Goal: Information Seeking & Learning: Check status

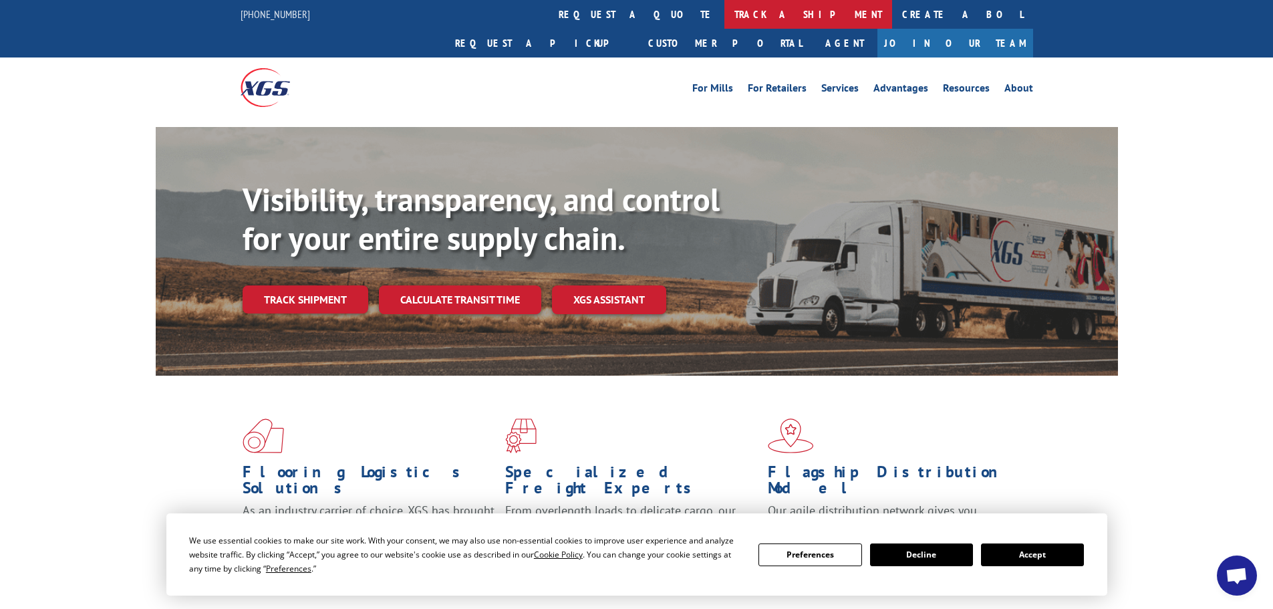
click at [724, 11] on link "track a shipment" at bounding box center [808, 14] width 168 height 29
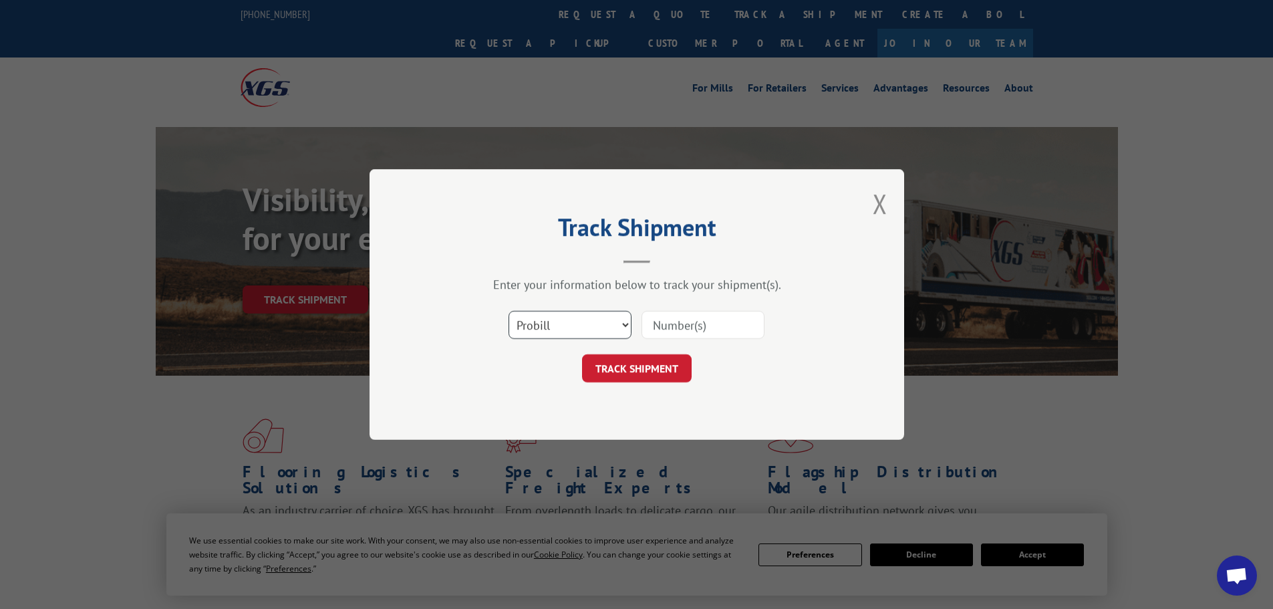
click at [555, 330] on select "Select category... Probill BOL PO" at bounding box center [570, 325] width 123 height 28
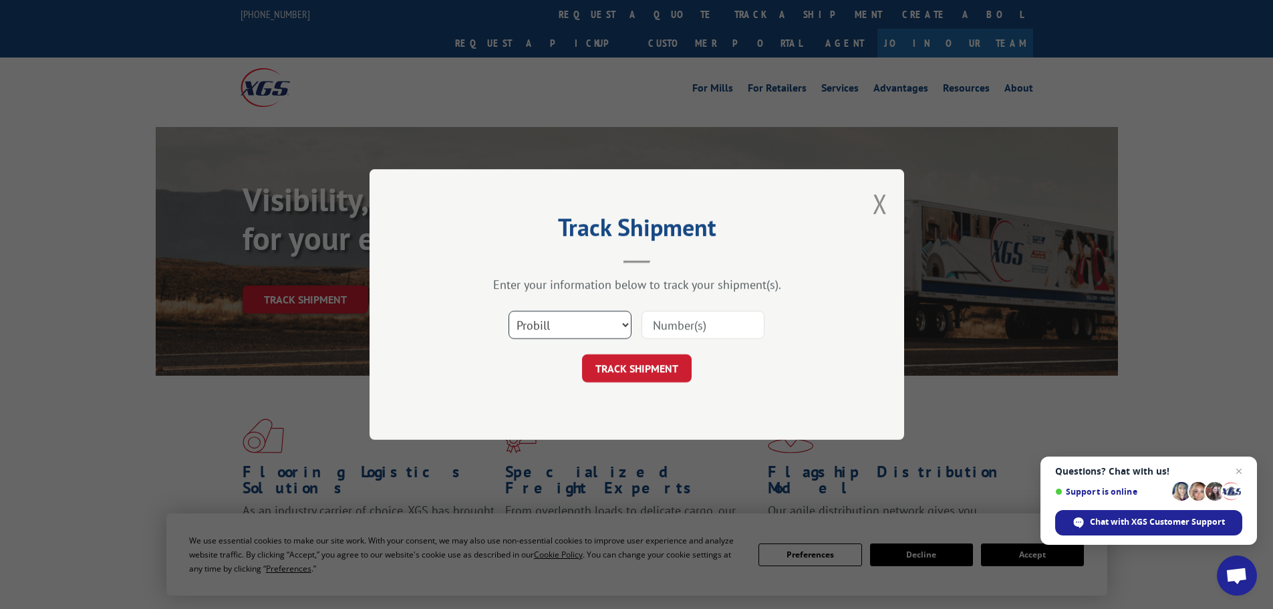
select select "bol"
click at [509, 311] on select "Select category... Probill BOL PO" at bounding box center [570, 325] width 123 height 28
click at [690, 333] on input at bounding box center [703, 325] width 123 height 28
type input "5594136"
click at [582, 354] on button "TRACK SHIPMENT" at bounding box center [637, 368] width 110 height 28
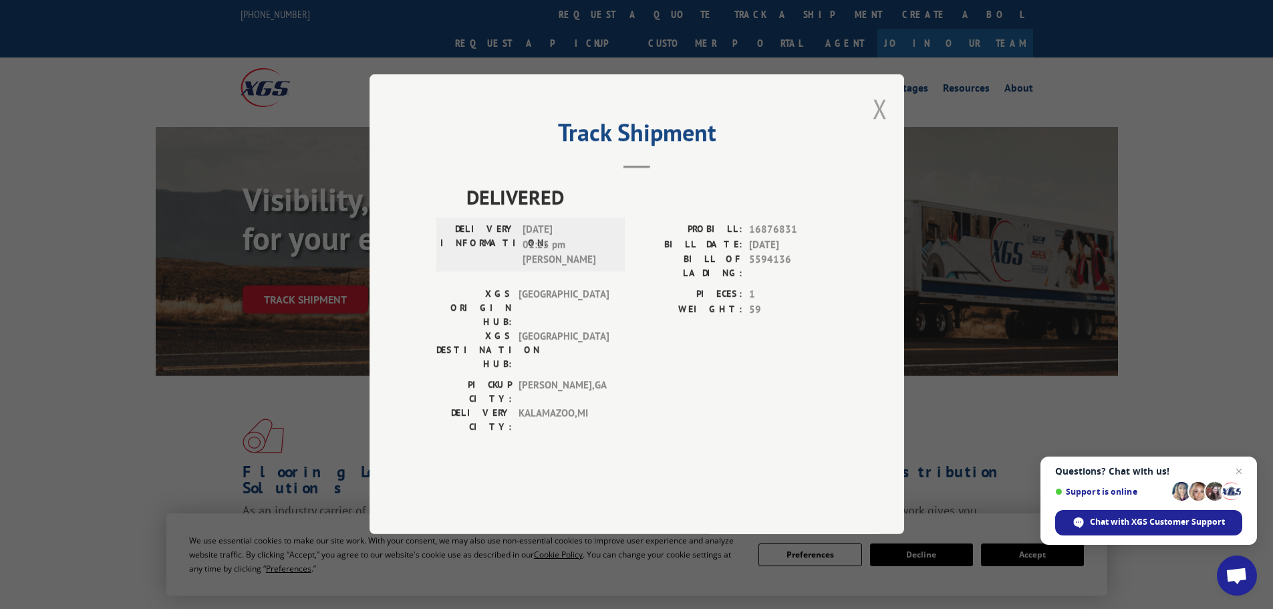
click at [879, 126] on button "Close modal" at bounding box center [880, 108] width 15 height 35
